Goal: Task Accomplishment & Management: Manage account settings

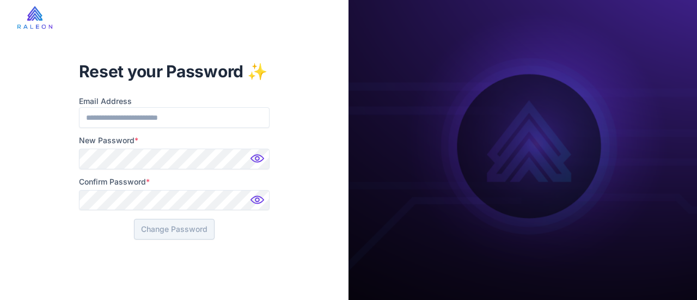
click at [58, 182] on div "Reset your Password ✨ Email Address New Password * Confirm Password * Change Pa…" at bounding box center [174, 150] width 349 height 300
